Goal: Information Seeking & Learning: Learn about a topic

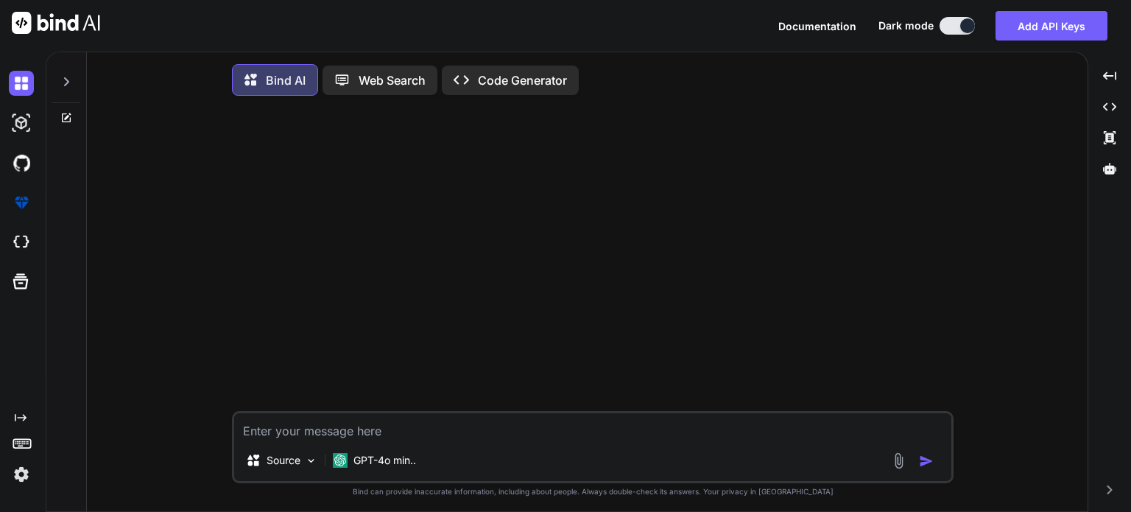
click at [276, 429] on textarea at bounding box center [592, 426] width 717 height 27
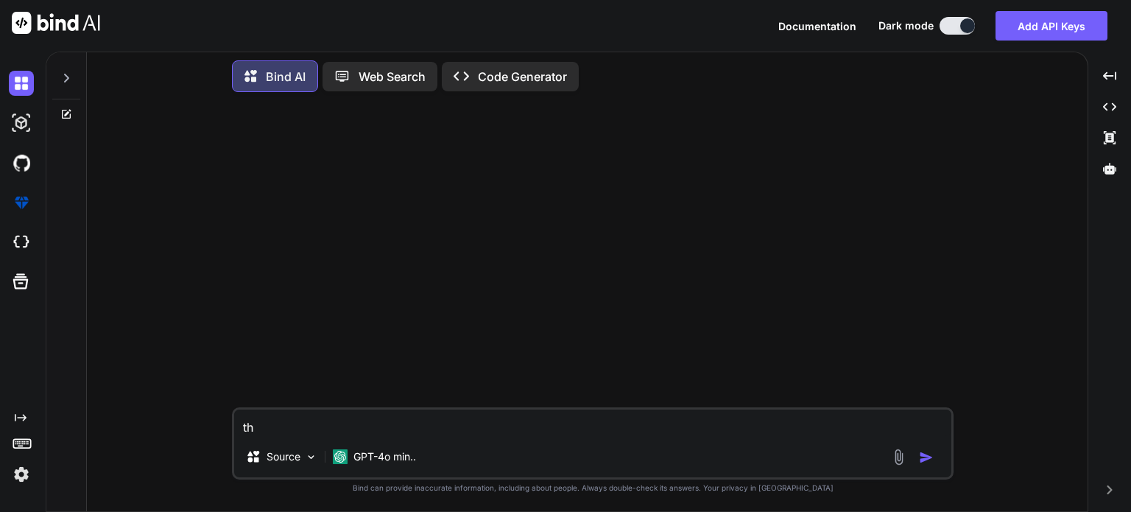
type textarea "t"
click at [433, 413] on textarea "given this code of segments" at bounding box center [592, 422] width 717 height 27
paste textarea "<script lang="ts" setup> import type { ColumnProps } from '#shared/types/base' …"
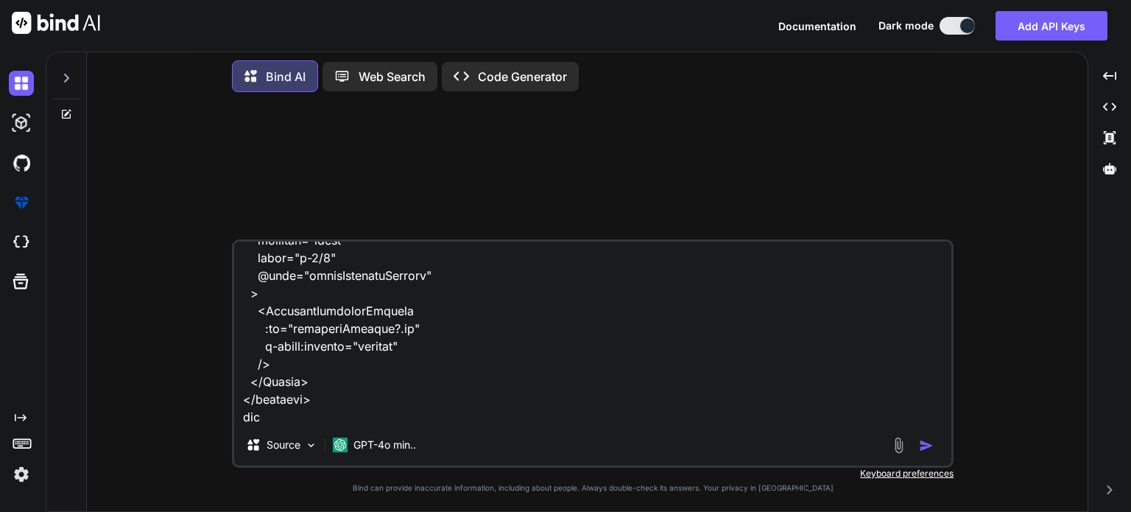
paste textarea "C:\nova\Osiris.Nova.Internal.UI\composables\queries\nova-segments.ts"
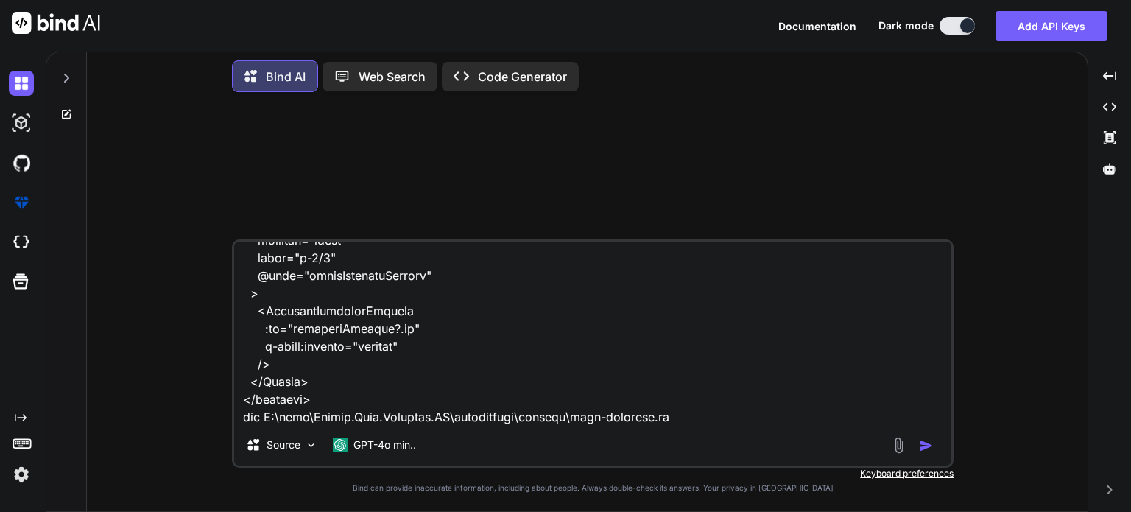
paste textarea "import type { CRUDResponse } from '#shared/types/base' import type { RefDebounc…"
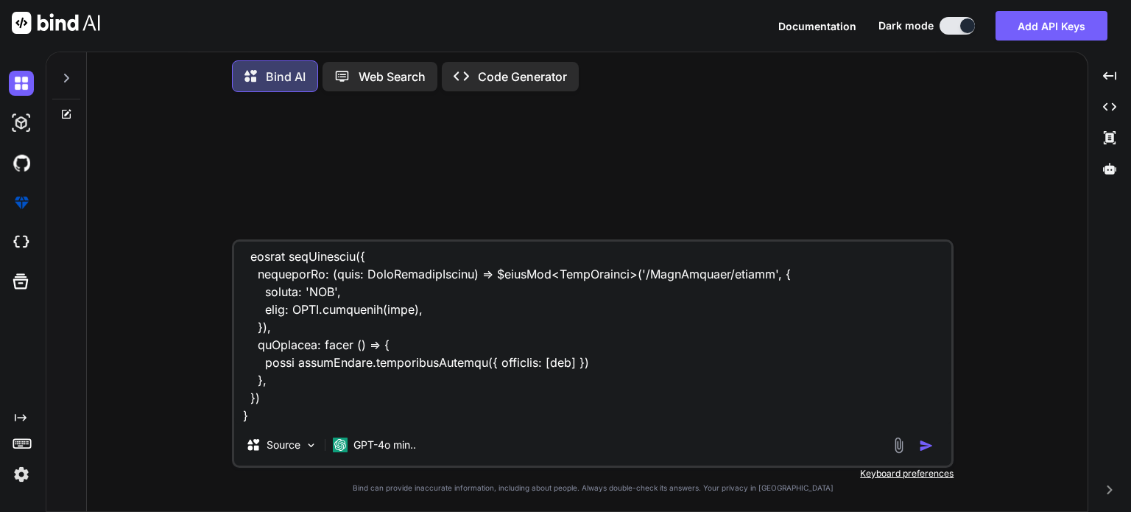
paste textarea "C:\nova\Osiris.Nova.Internal.UI\shared\types\nova-segments.ts"
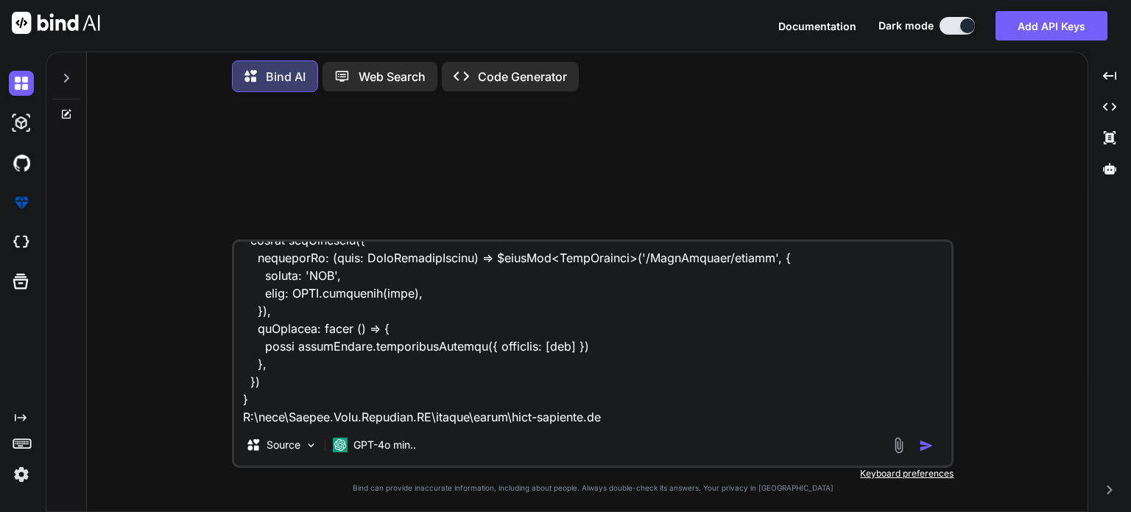
click at [607, 412] on textarea at bounding box center [592, 333] width 717 height 183
paste textarea "import type { RequestType, ResponseType } from '~/schemas' export type Paginate…"
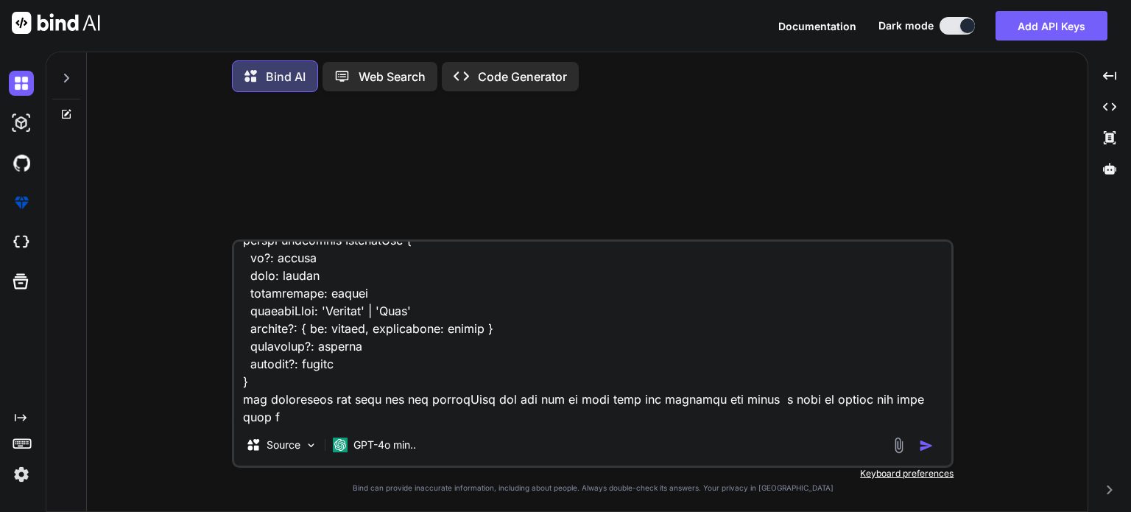
scroll to position [6170, 0]
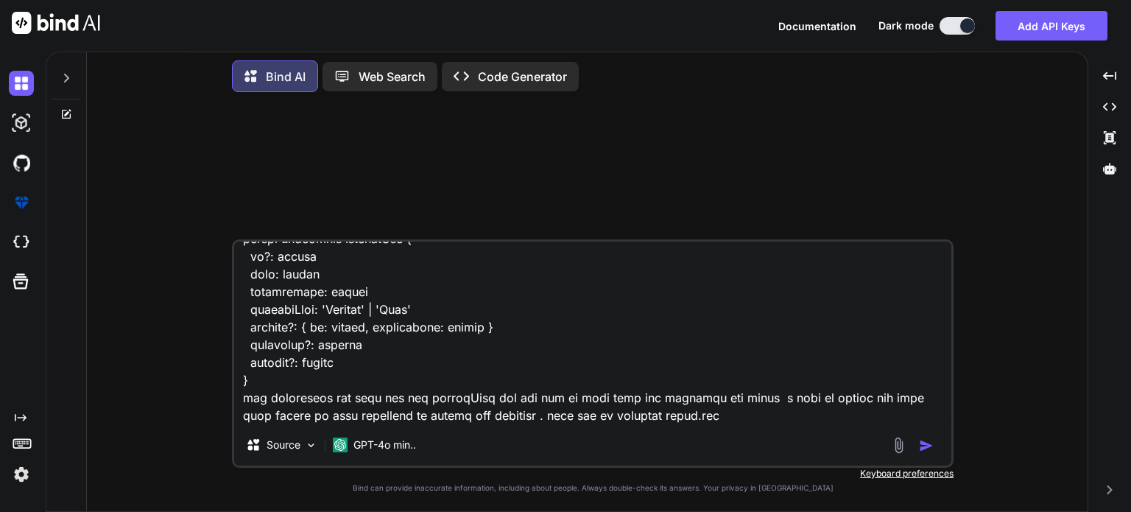
paste textarea "<script setup lang="ts"> import type { FileUploadSelectEvent } from 'primevue/f…"
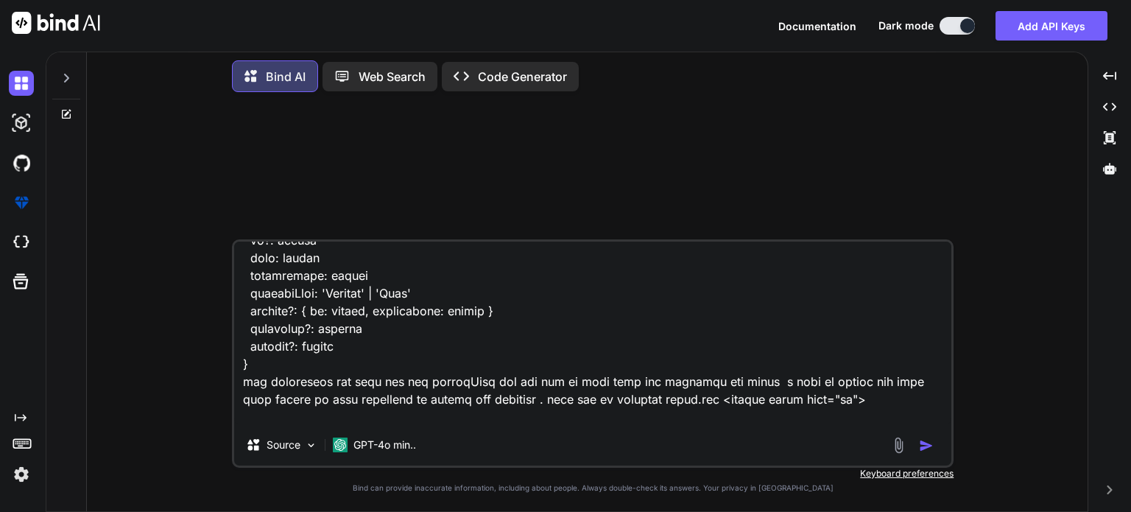
scroll to position [13752, 0]
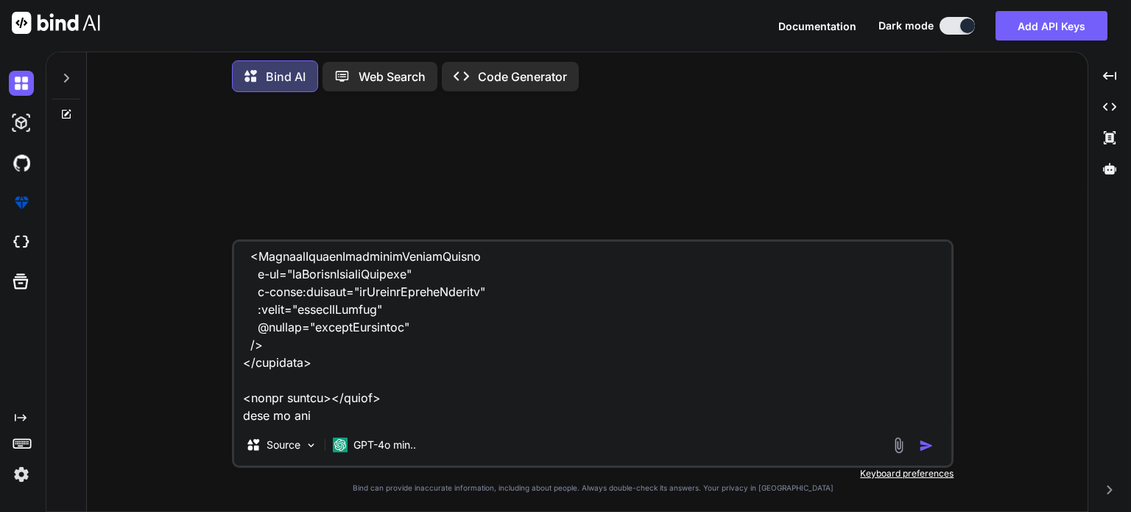
paste textarea "C:\nova\Osiris.Nova.Internal.UI\composables\queries\nova-partners.ts"
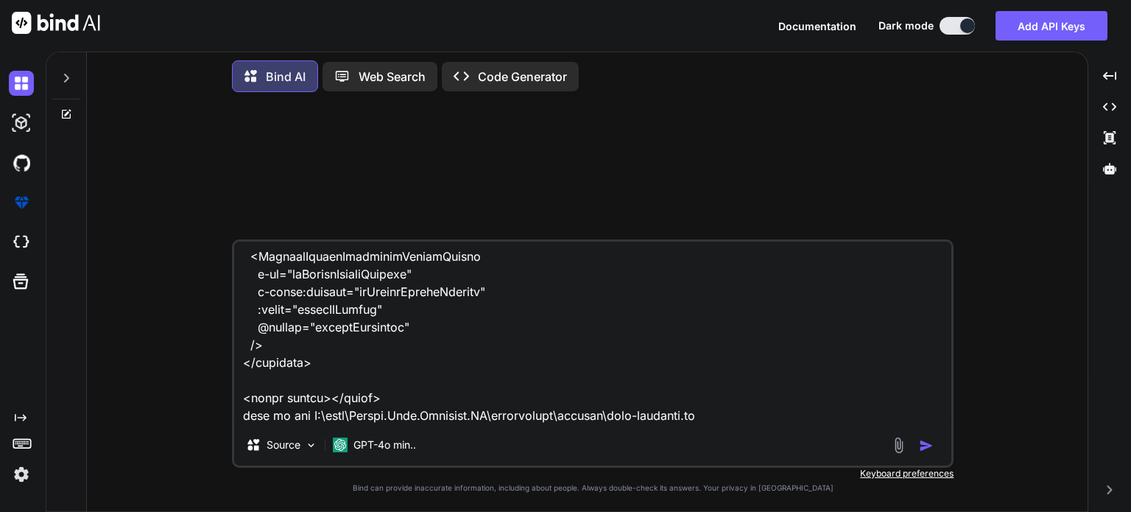
paste textarea "import type { NovaPartnersLinkMediaItem, NovaPartnersUnlinkMediaItem, NovaTrans…"
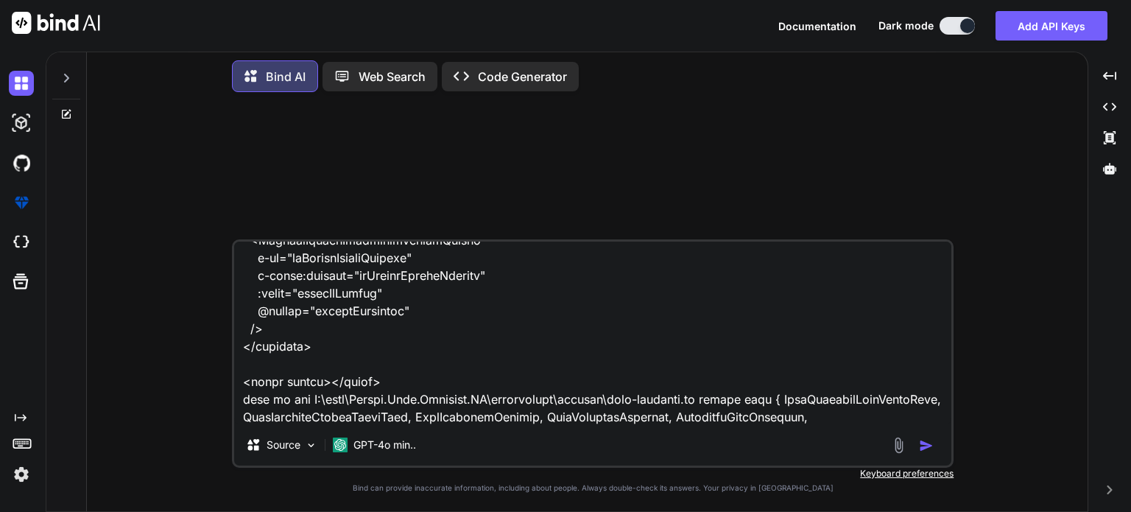
scroll to position [16491, 0]
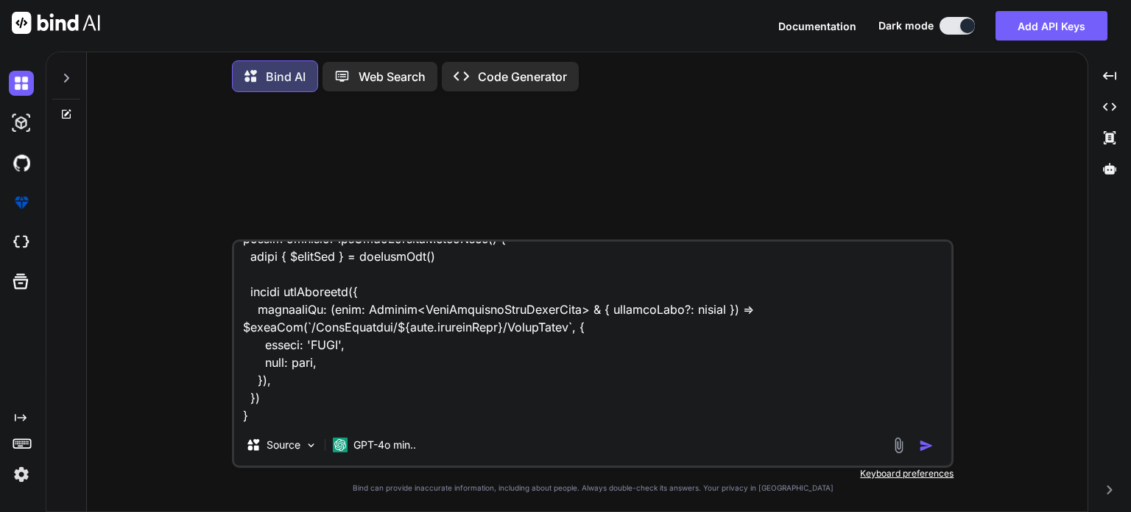
drag, startPoint x: 440, startPoint y: 356, endPoint x: 459, endPoint y: 365, distance: 20.4
click at [459, 365] on textarea at bounding box center [592, 333] width 717 height 183
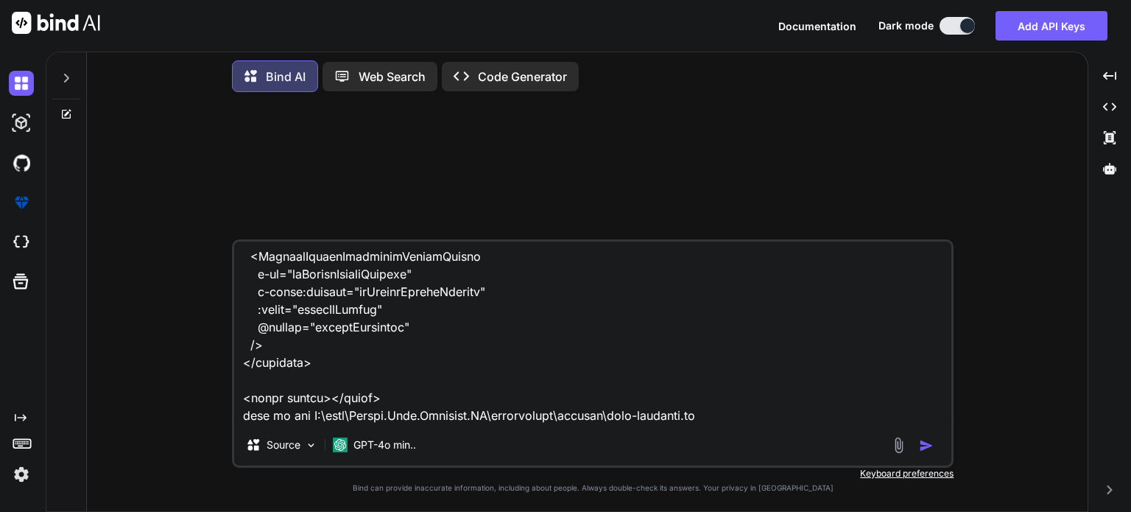
scroll to position [13753, 0]
paste textarea "import type { NovaPartnersLinkMediaItem, NovaPartnersUnlinkMediaItem, NovaTrans…"
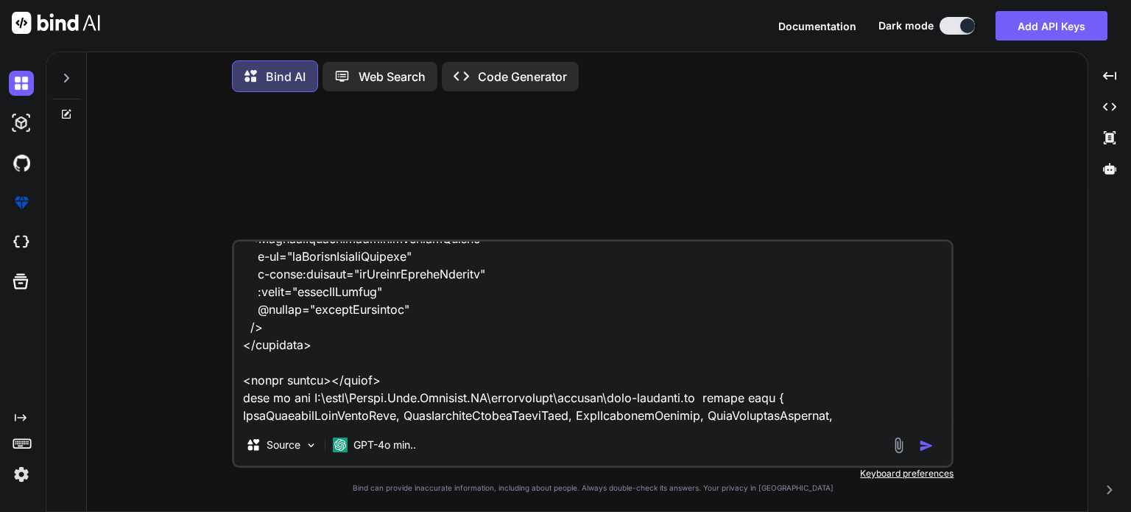
scroll to position [16491, 0]
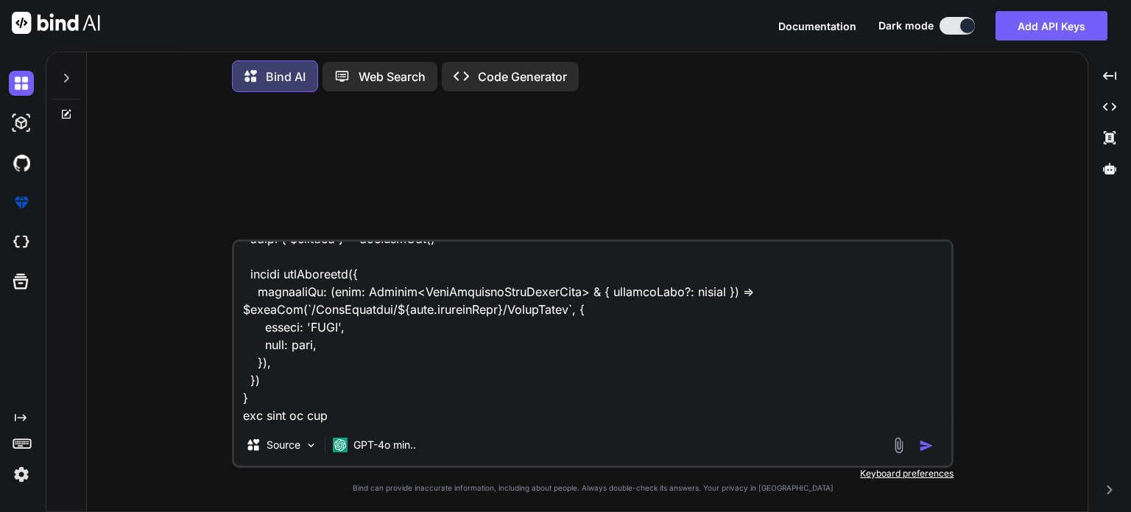
paste textarea "C:\nova\Osiris.Nova.Internal.UI\shared\types\nova-partners.ts"
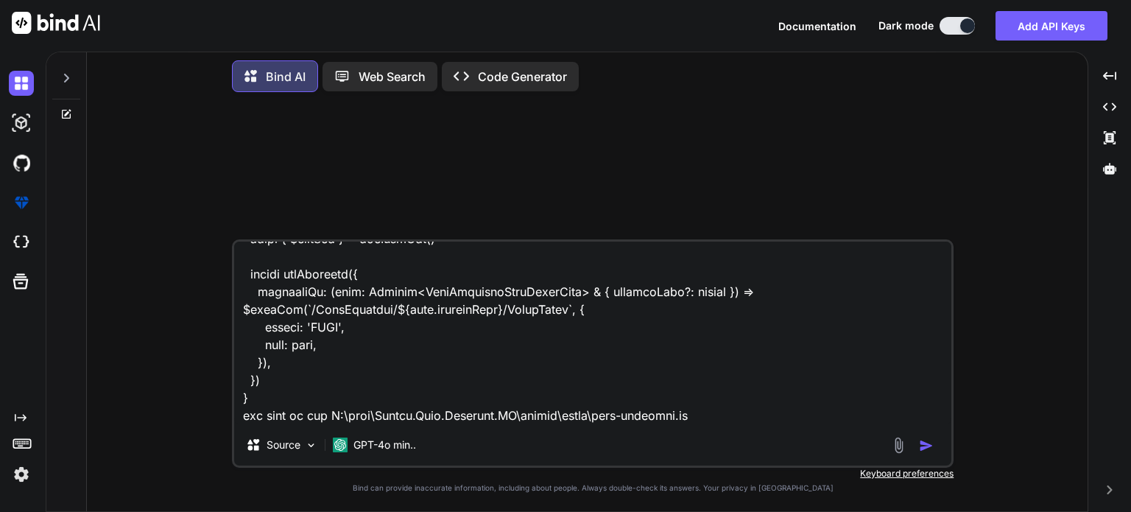
paste textarea "import type { RequestType, ResponseType } from '~/schemas' export type Paginate…"
type textarea "given this code of segments.vue <script lang="ts" setup> import type { ColumnPr…"
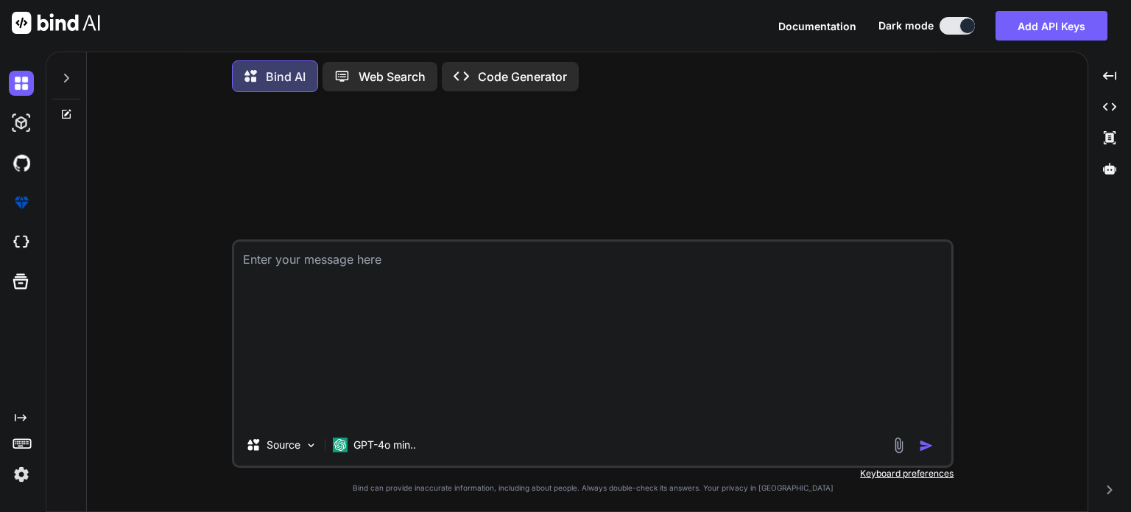
scroll to position [0, 0]
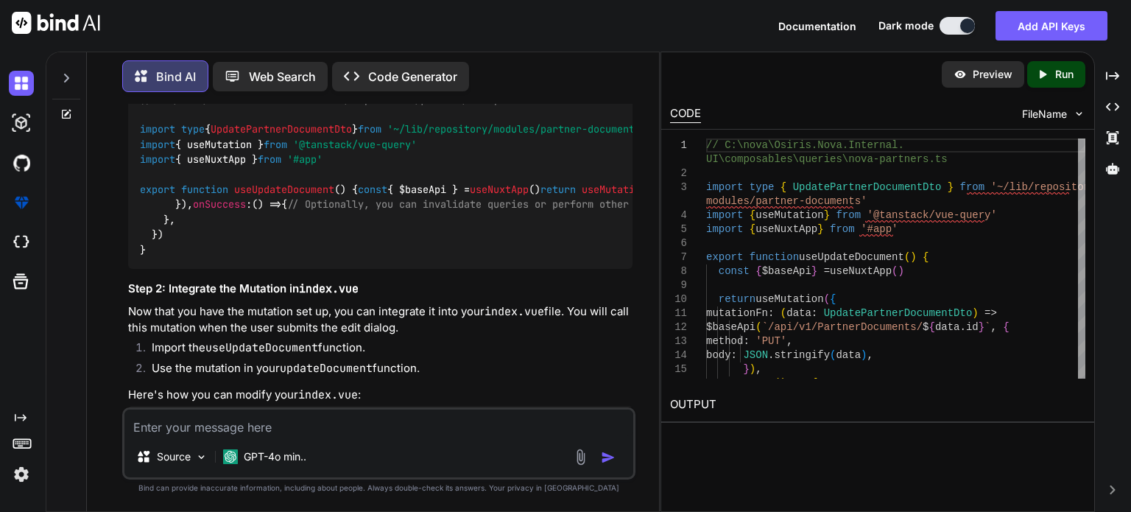
scroll to position [5279, 0]
drag, startPoint x: 141, startPoint y: 270, endPoint x: 158, endPoint y: 275, distance: 17.5
click at [158, 196] on span "export" at bounding box center [157, 189] width 35 height 13
click at [144, 196] on span "export" at bounding box center [157, 189] width 35 height 13
drag, startPoint x: 139, startPoint y: 270, endPoint x: 129, endPoint y: 309, distance: 40.4
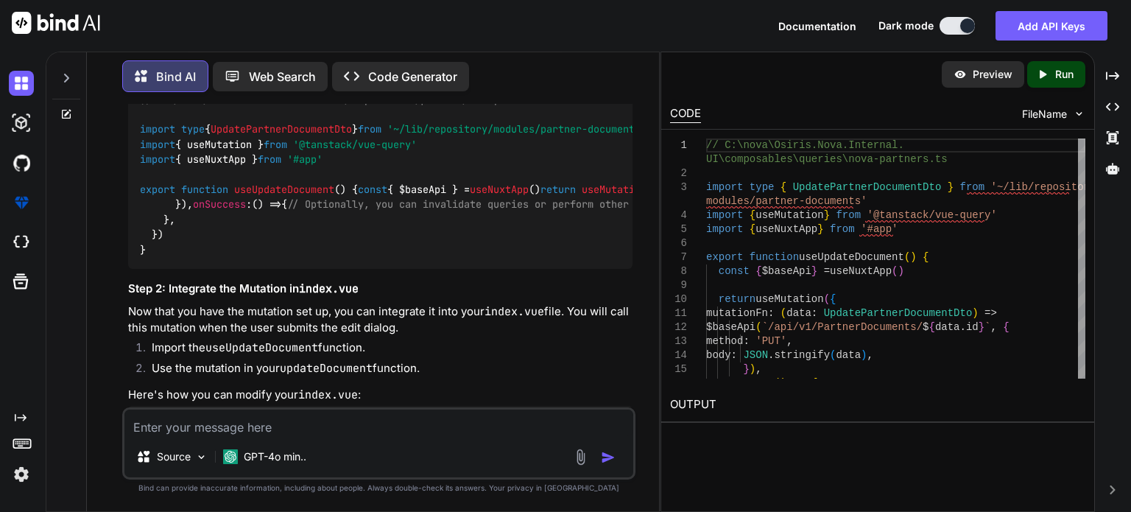
click at [129, 269] on div "// C:\nova\Osiris.Nova.Internal.UI\composables\queries\nova-partners.ts import …" at bounding box center [380, 174] width 504 height 189
click at [171, 269] on div "// C:\nova\Osiris.Nova.Internal.UI\composables\queries\nova-partners.ts import …" at bounding box center [380, 174] width 504 height 189
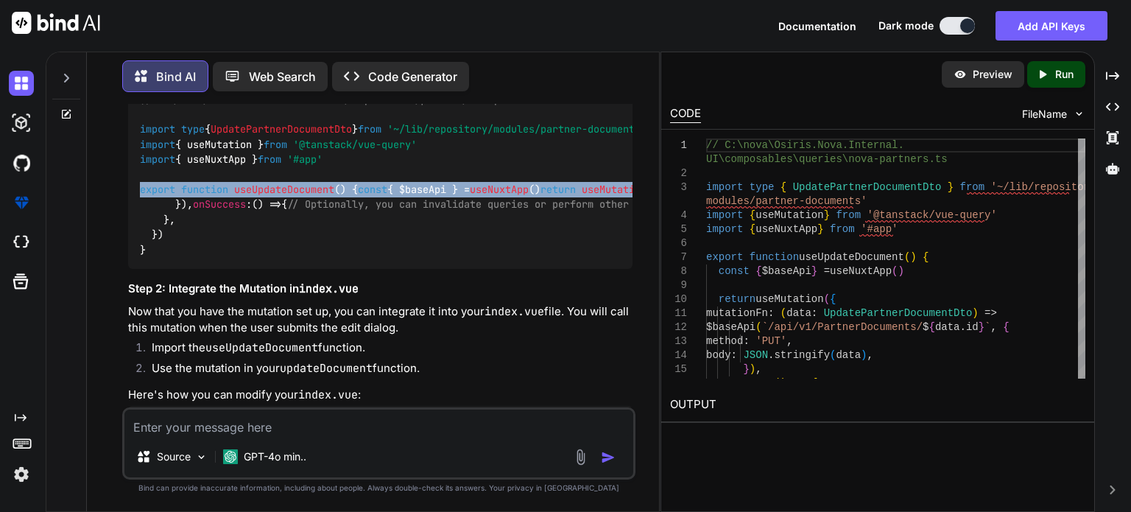
drag, startPoint x: 141, startPoint y: 270, endPoint x: 207, endPoint y: 338, distance: 94.3
click at [207, 258] on code "// C:\nova\Osiris.Nova.Internal.UI\composables\queries\nova-partners.ts import …" at bounding box center [808, 175] width 1337 height 166
click at [138, 269] on div "// C:\nova\Osiris.Nova.Internal.UI\composables\queries\nova-partners.ts import …" at bounding box center [380, 174] width 504 height 189
click at [168, 196] on span "export" at bounding box center [157, 189] width 35 height 13
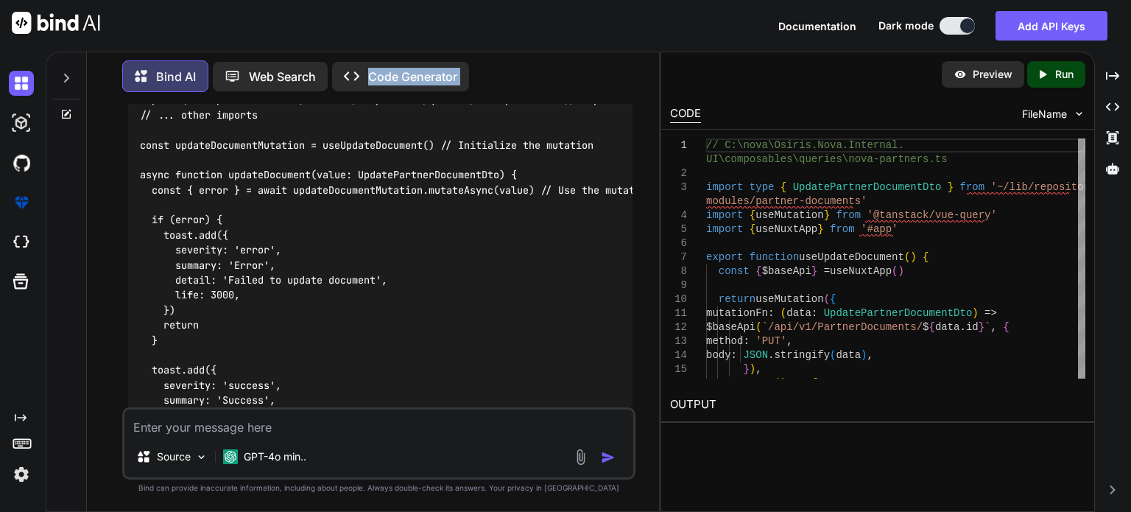
scroll to position [5502, 0]
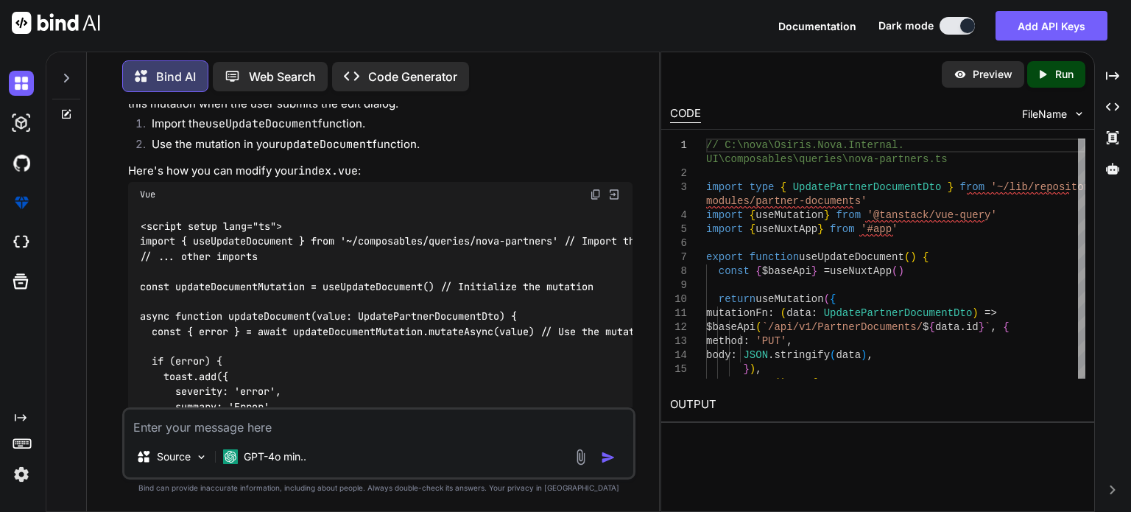
drag, startPoint x: 141, startPoint y: 270, endPoint x: 315, endPoint y: 299, distance: 176.3
copy code "export function useUpdateDocument ( ) { const { $baseApi } = useNuxtApp () retu…"
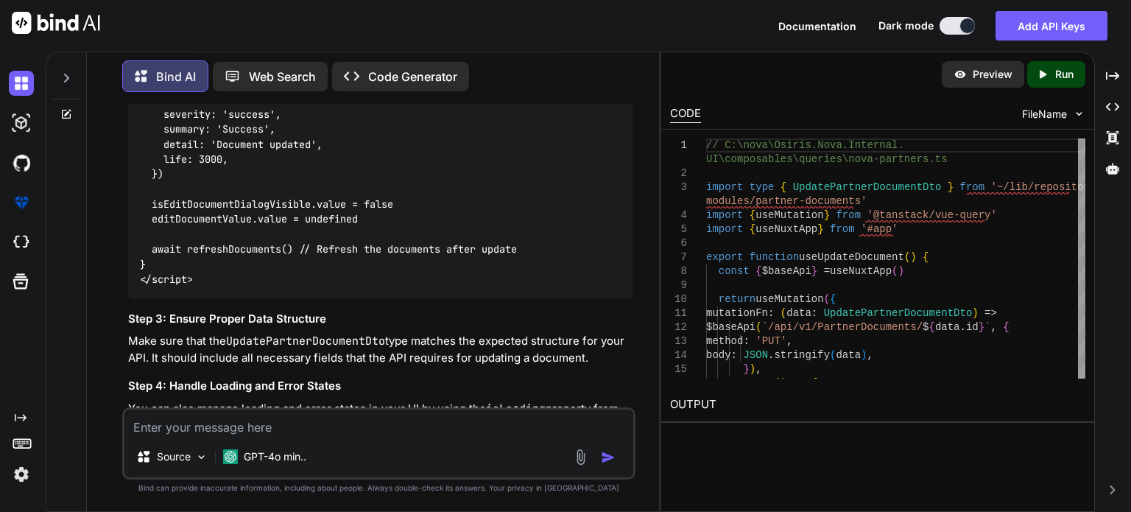
scroll to position [5944, 0]
